Goal: Task Accomplishment & Management: Manage account settings

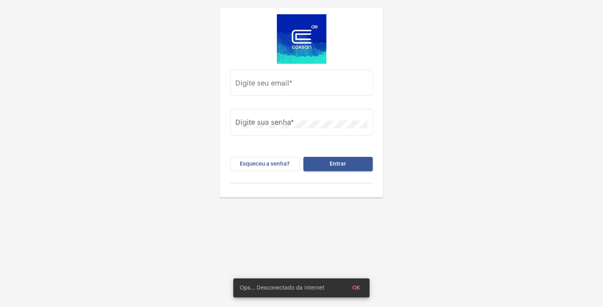
scroll to position [31, 0]
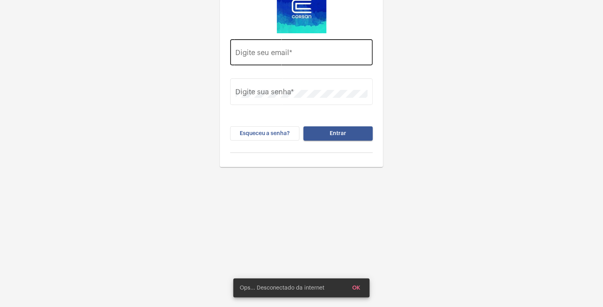
click at [310, 59] on div "Digite seu email *" at bounding box center [302, 51] width 132 height 28
click at [299, 56] on input "Digite seu email *" at bounding box center [302, 54] width 132 height 8
type input "[EMAIL_ADDRESS][DOMAIN_NAME]"
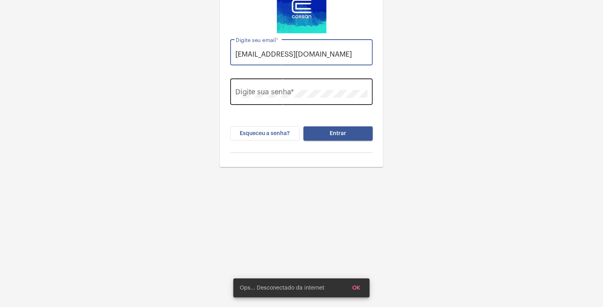
click at [274, 85] on div "Digite sua senha *" at bounding box center [302, 91] width 132 height 28
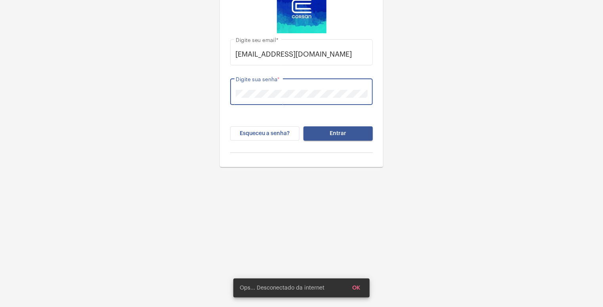
click at [304, 126] on button "Entrar" at bounding box center [338, 133] width 69 height 14
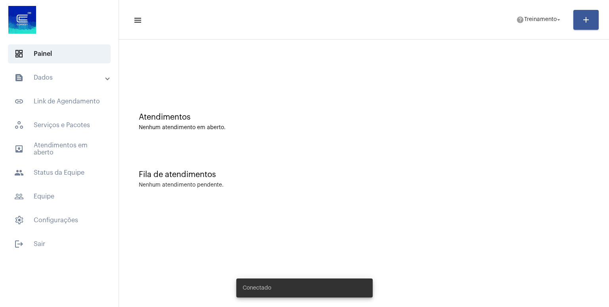
click at [171, 250] on mat-sidenav-content "menu help Treinamento arrow_drop_down add Atendimentos Nenhum atendimento em ab…" at bounding box center [364, 153] width 490 height 307
